Goal: Find specific page/section: Find specific page/section

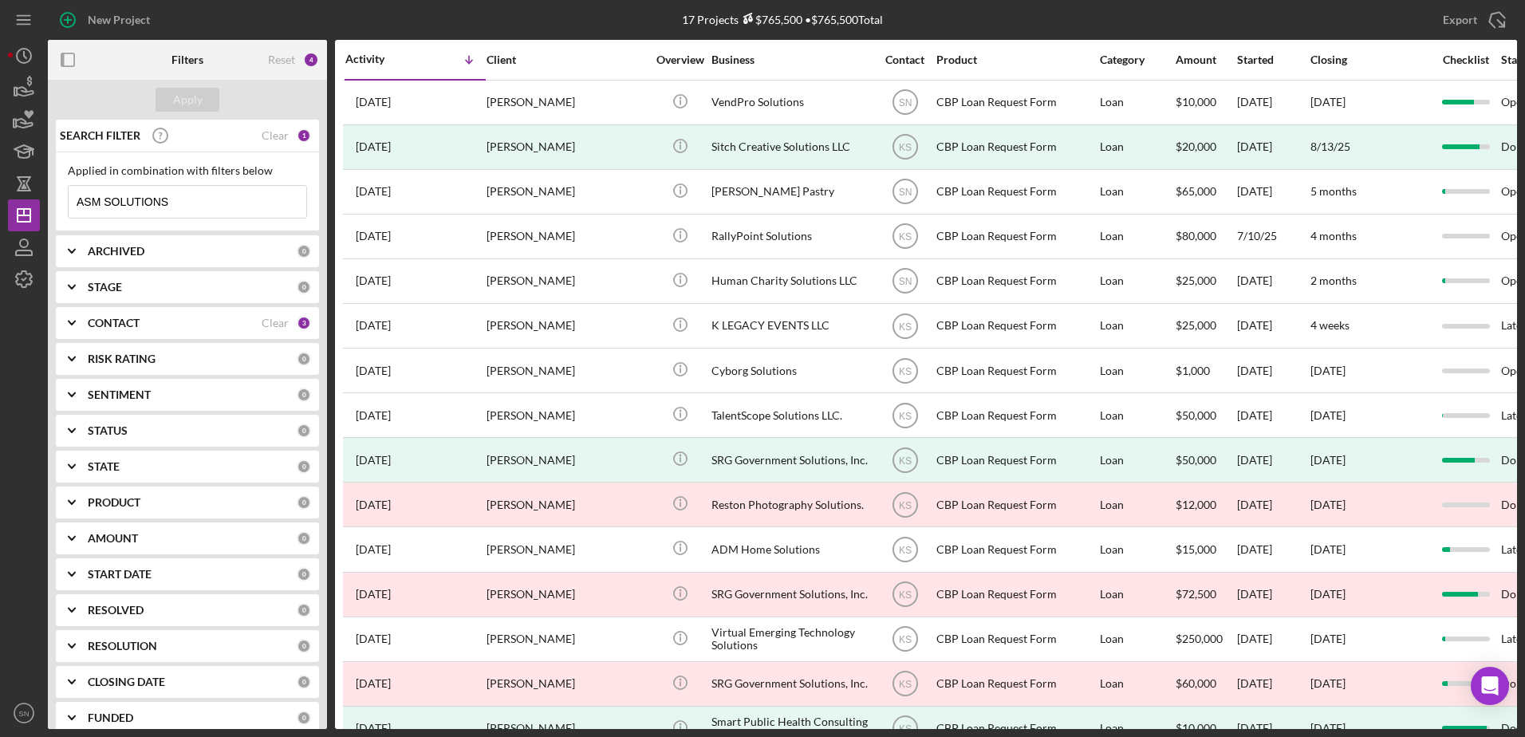
click at [183, 205] on input "ASM SOLUTIONS" at bounding box center [188, 202] width 238 height 32
type input "A"
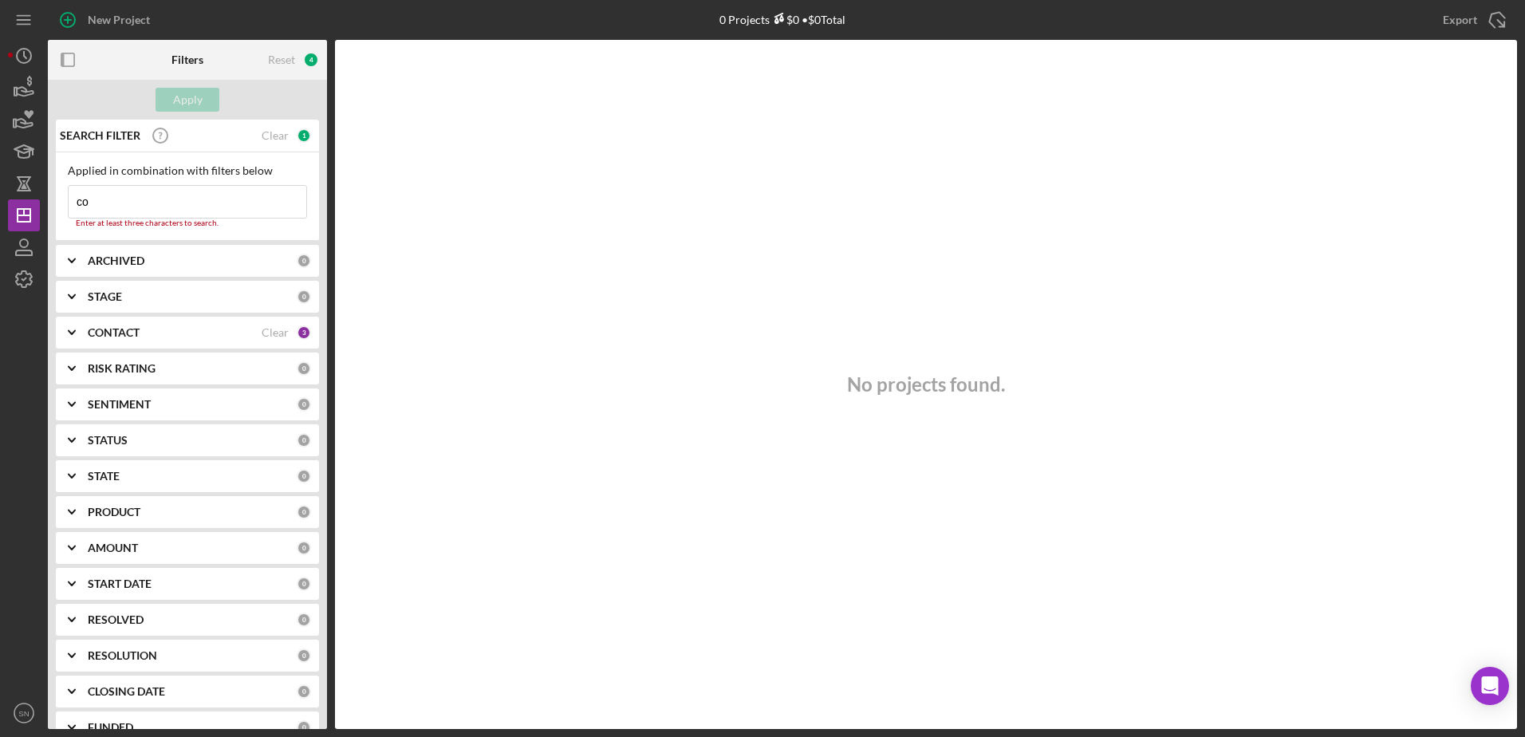
type input "c"
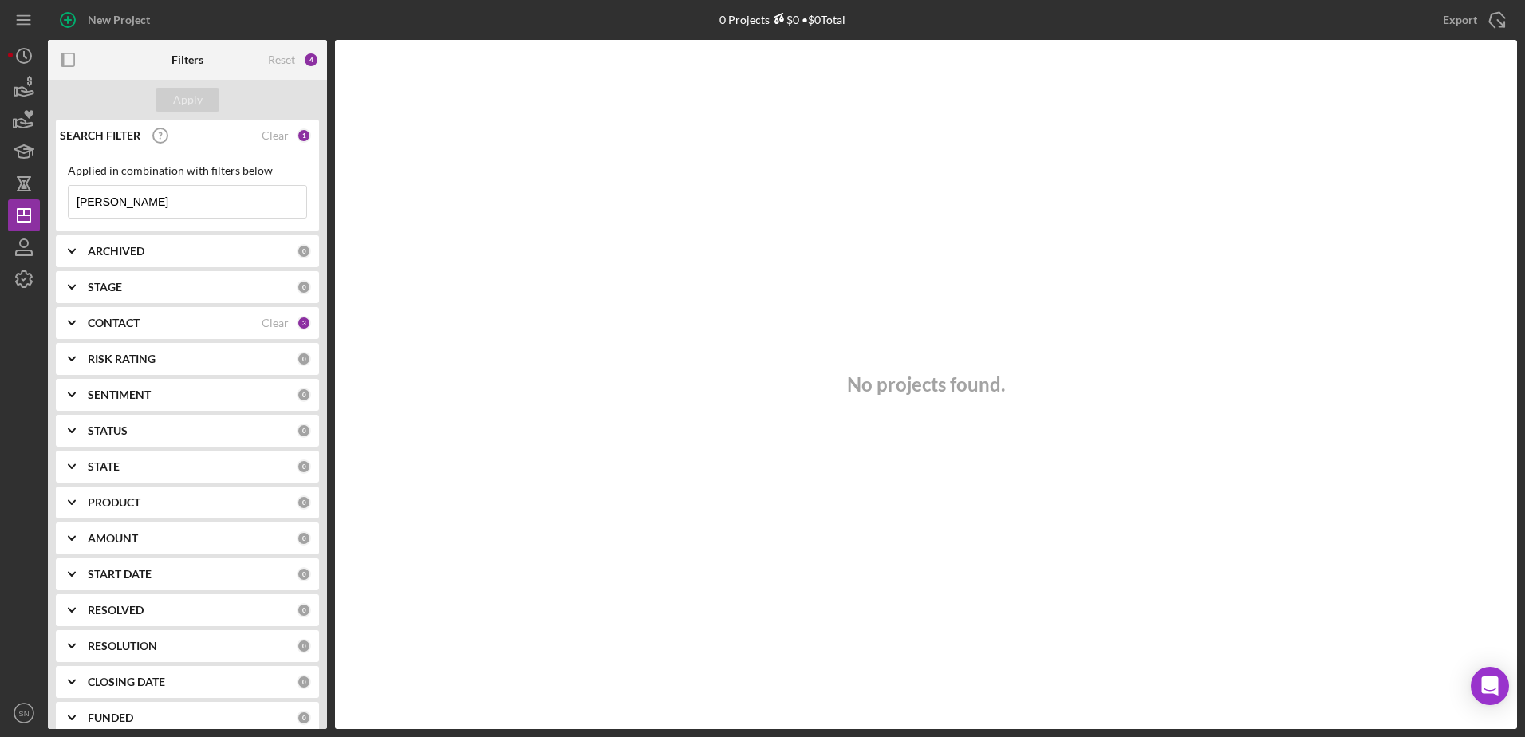
click at [140, 195] on input "[PERSON_NAME]" at bounding box center [188, 202] width 238 height 32
type input "I"
click at [77, 249] on icon "Icon/Expander" at bounding box center [72, 251] width 40 height 40
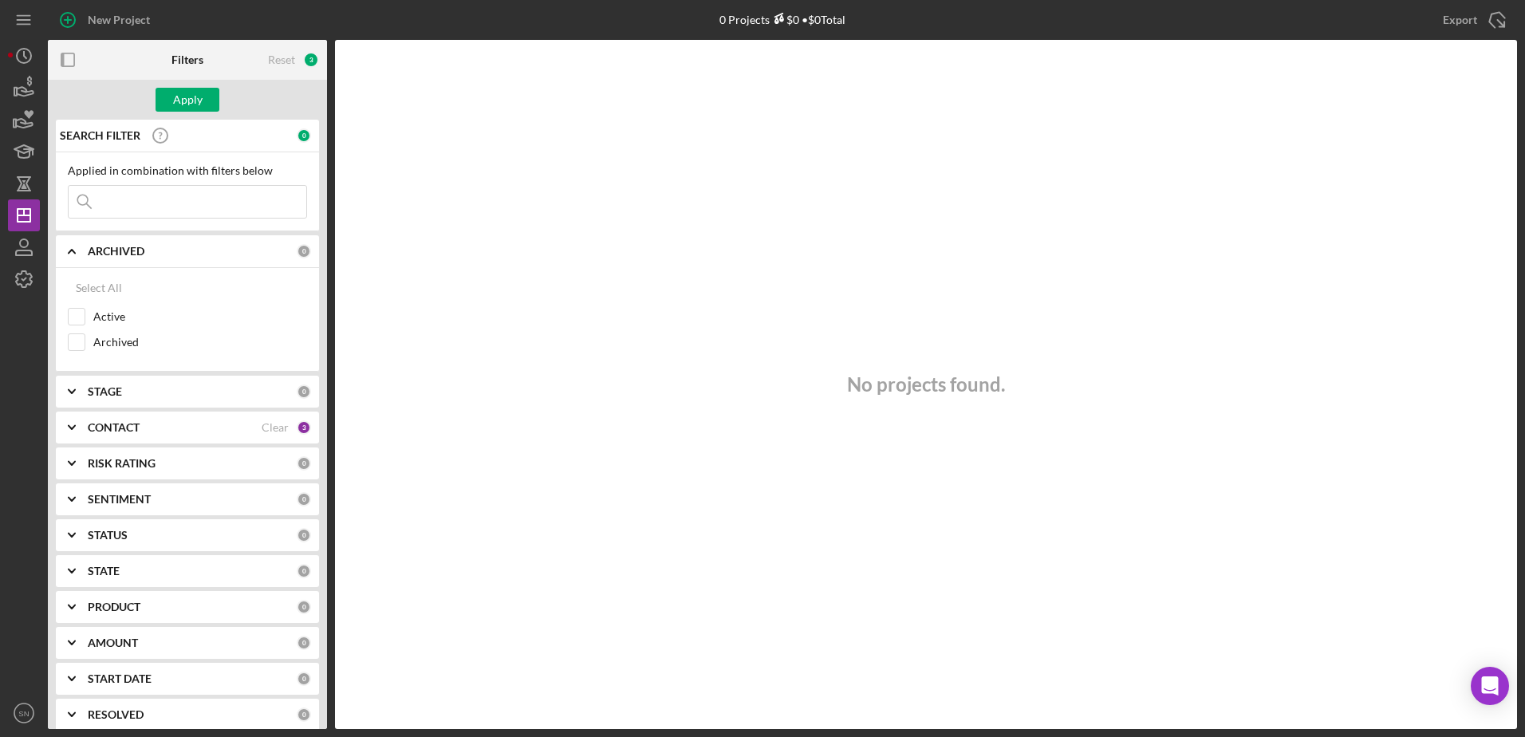
click at [77, 393] on icon "Icon/Expander" at bounding box center [72, 392] width 40 height 40
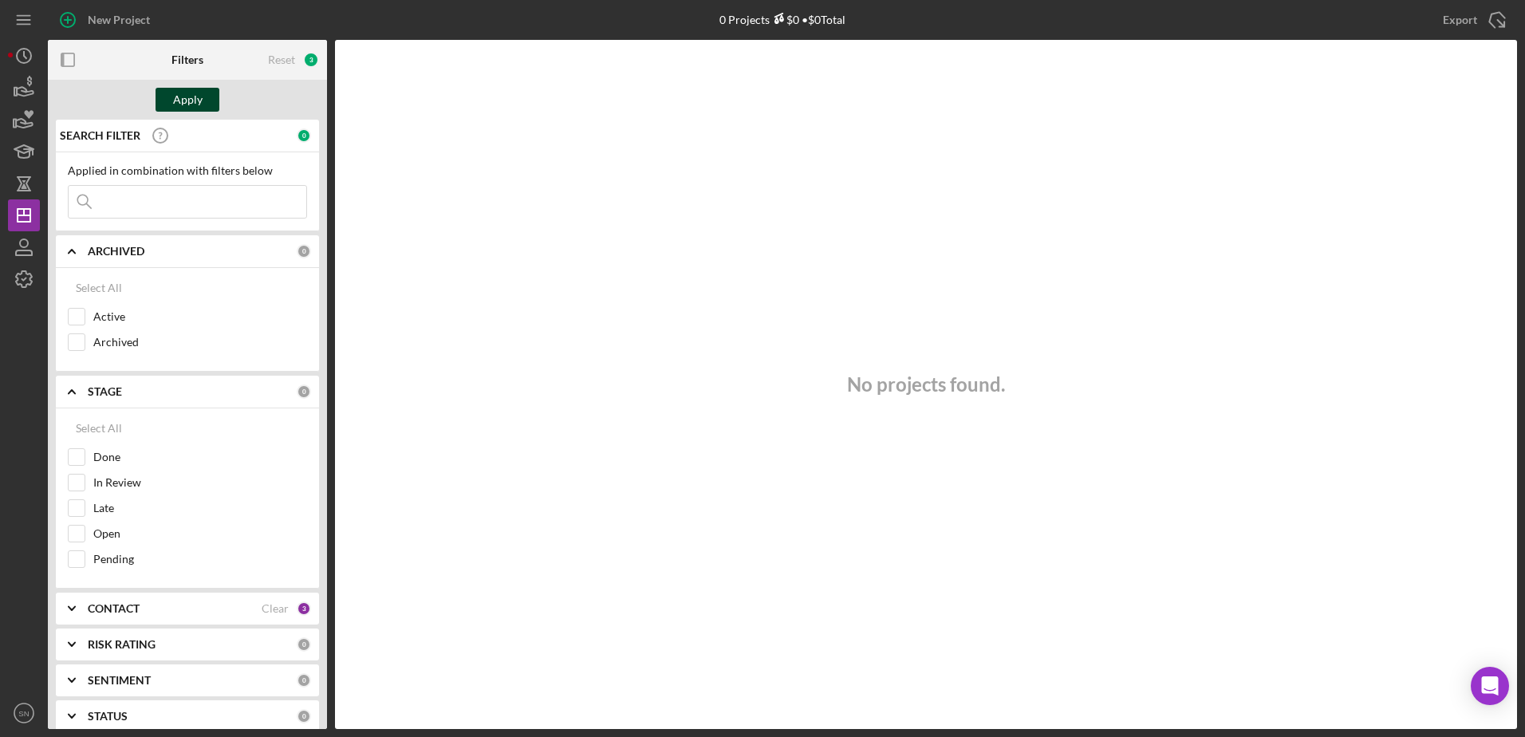
click at [189, 98] on div "Apply" at bounding box center [188, 100] width 30 height 24
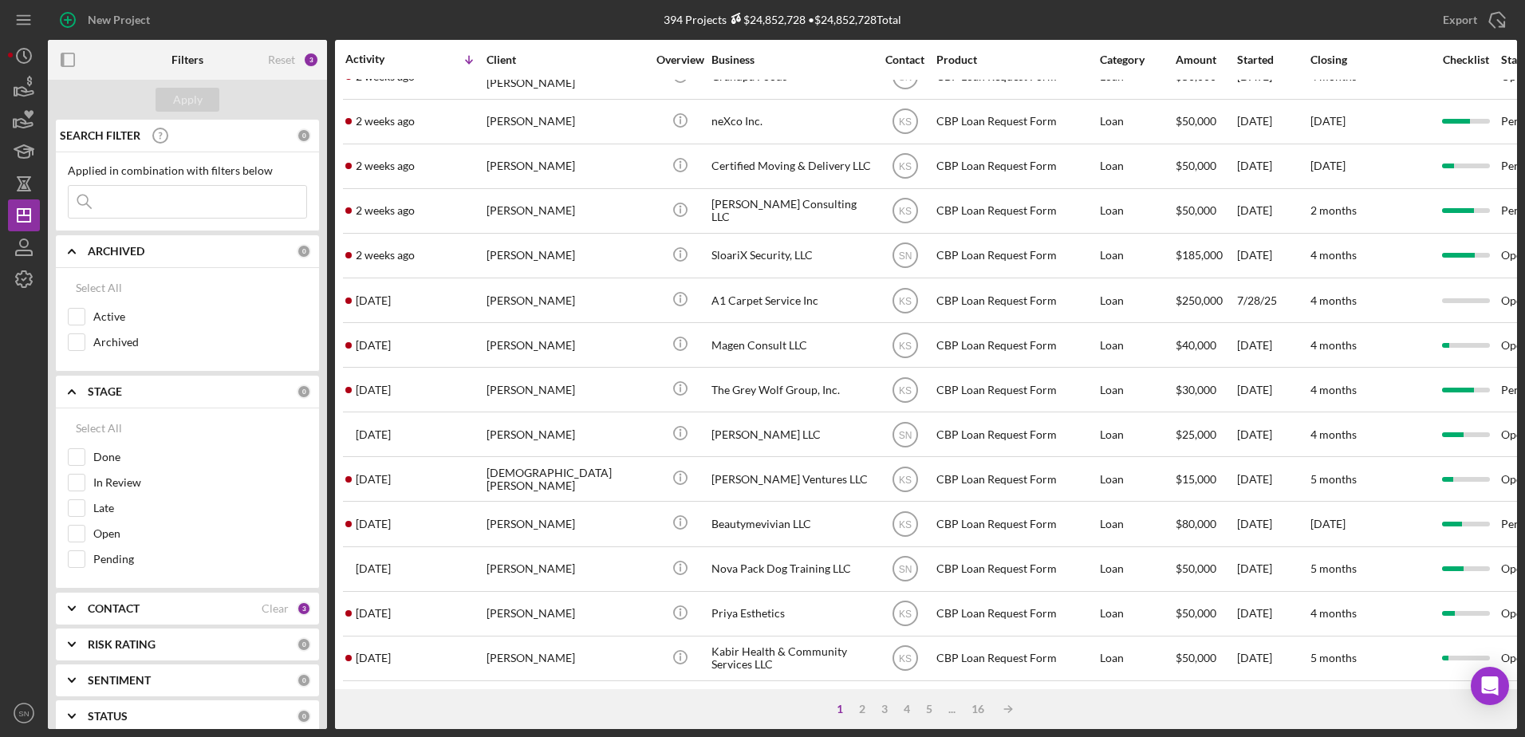
scroll to position [530, 0]
click at [860, 705] on div "2" at bounding box center [862, 709] width 22 height 13
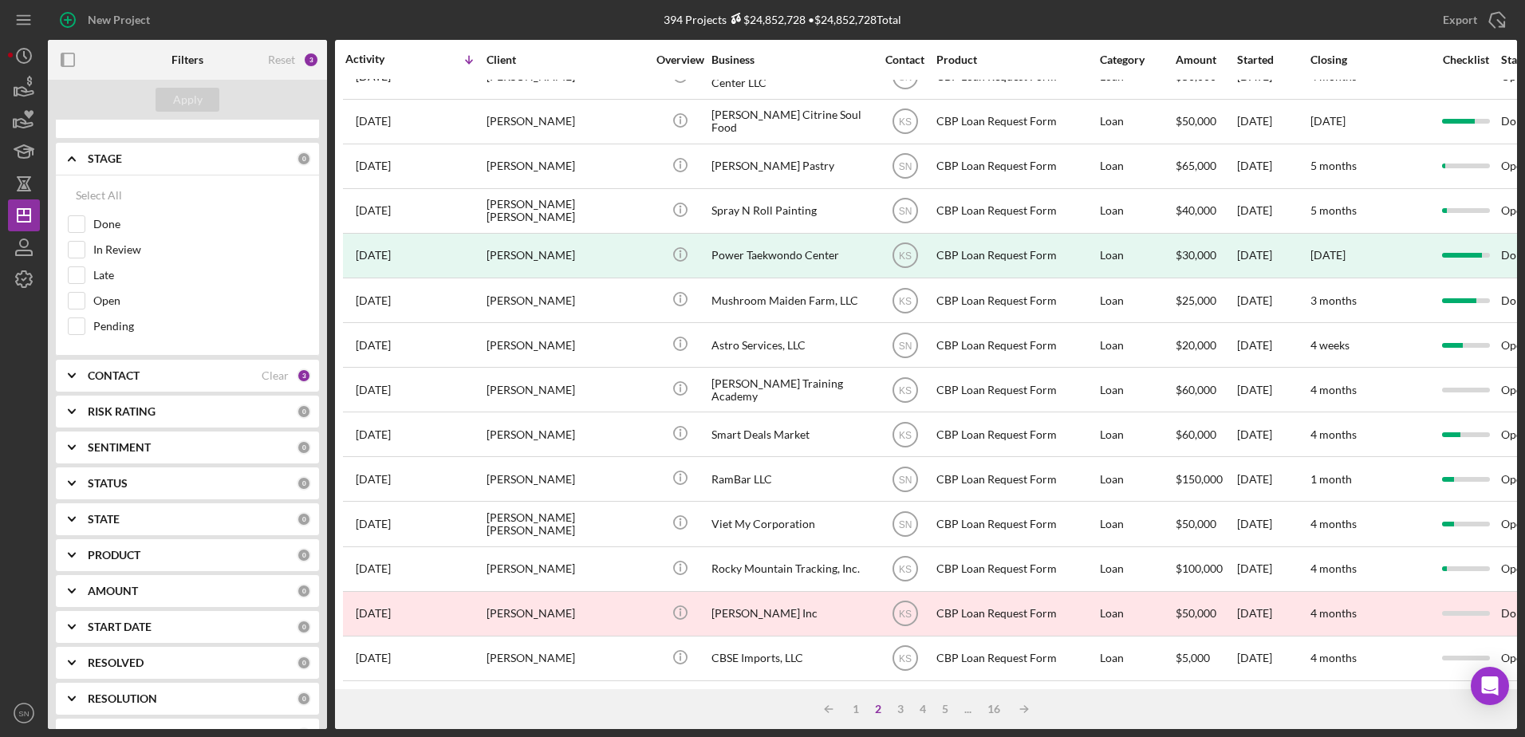
scroll to position [264, 0]
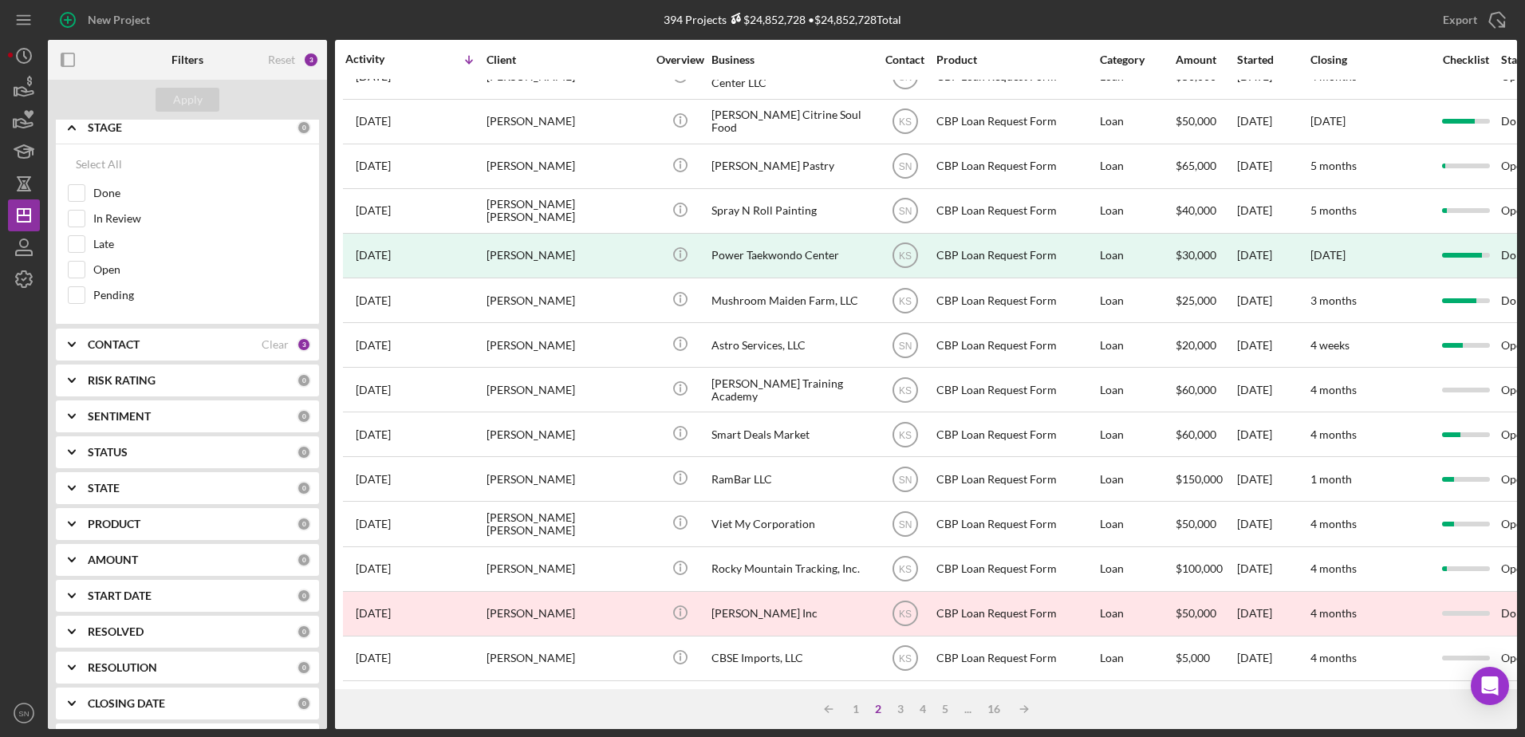
click at [73, 338] on icon "Icon/Expander" at bounding box center [72, 345] width 40 height 40
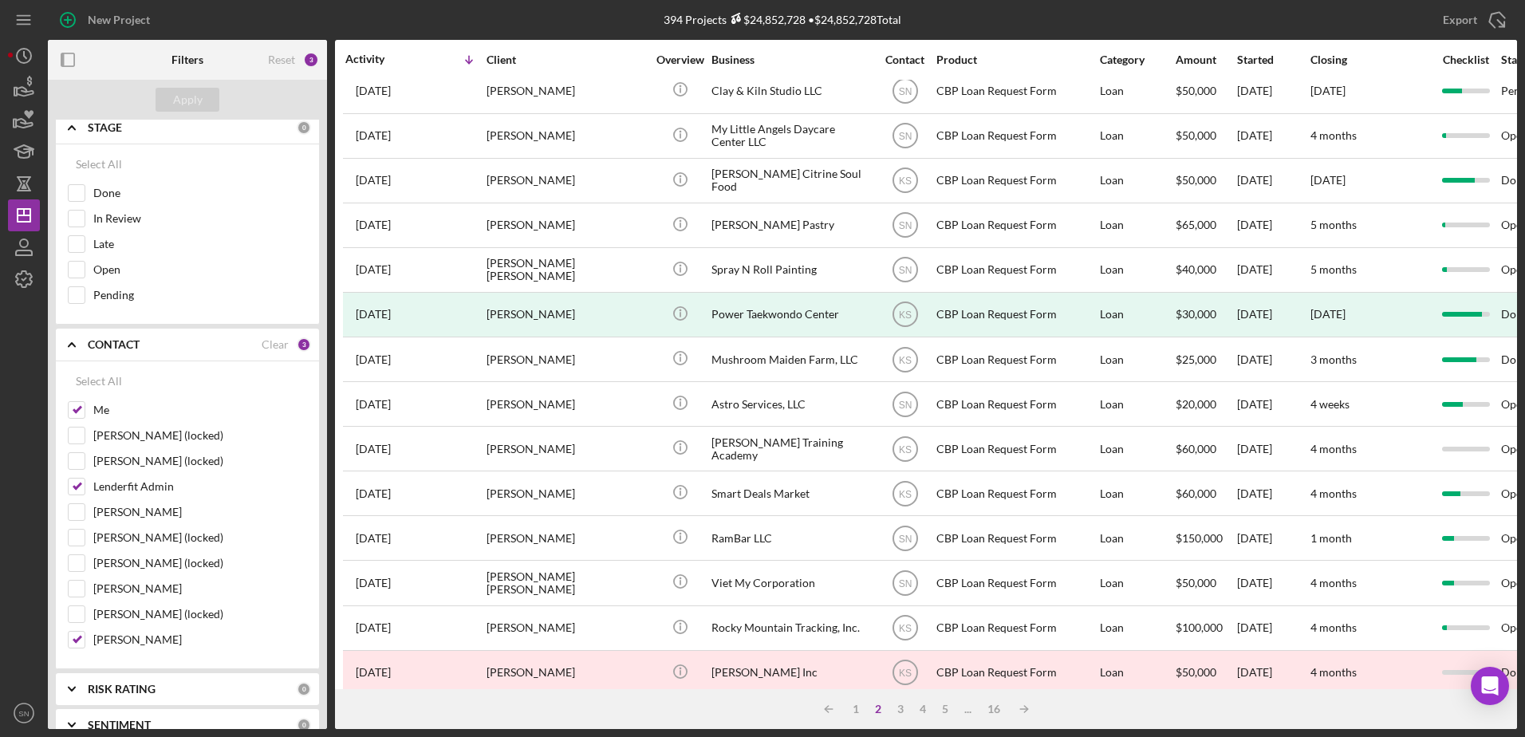
scroll to position [530, 0]
